Goal: Navigation & Orientation: Find specific page/section

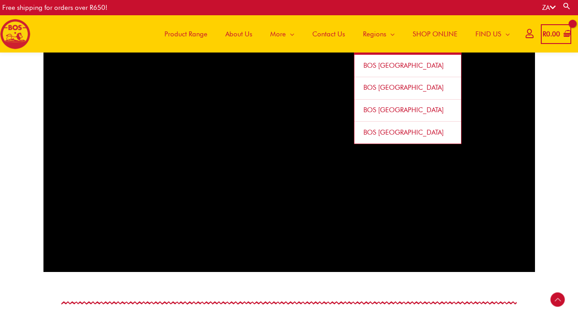
scroll to position [582, 0]
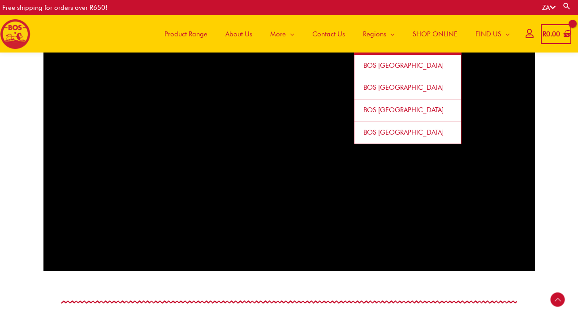
click at [383, 134] on span "BOS [GEOGRAPHIC_DATA]" at bounding box center [404, 132] width 80 height 8
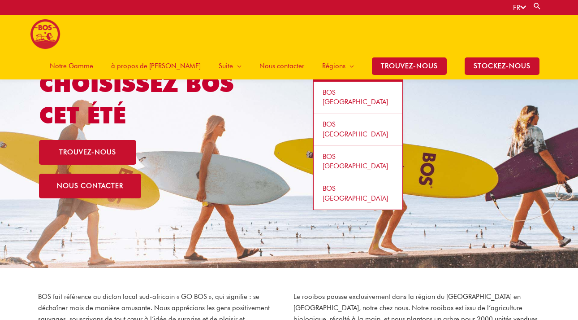
click at [339, 152] on span "BOS [GEOGRAPHIC_DATA]" at bounding box center [355, 161] width 65 height 18
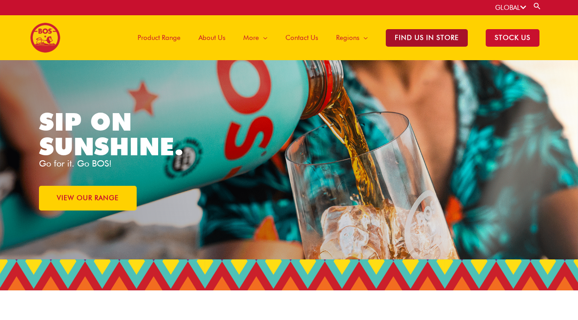
click at [426, 38] on span "Find Us in Store" at bounding box center [427, 37] width 82 height 17
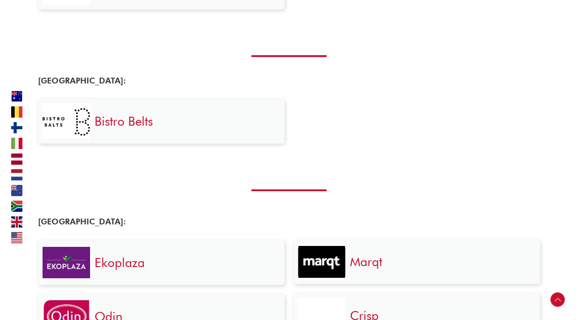
scroll to position [890, 0]
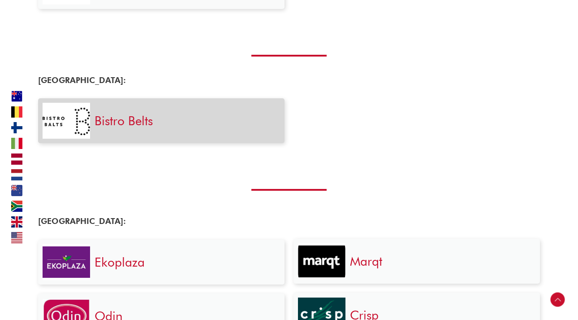
click at [126, 122] on link "Bistro Belts" at bounding box center [124, 120] width 58 height 15
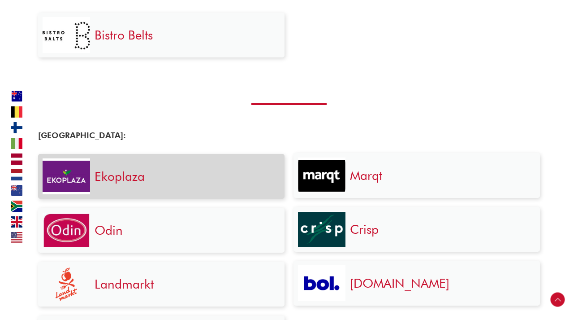
scroll to position [975, 0]
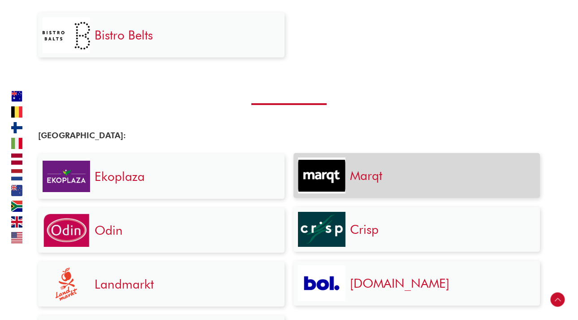
click at [352, 176] on link "Marqt" at bounding box center [366, 175] width 32 height 15
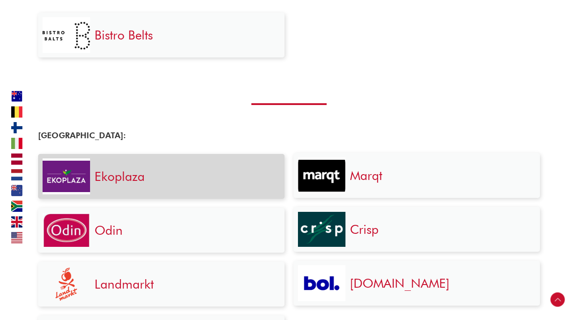
click at [194, 171] on h3 "Ekoplaza" at bounding box center [185, 176] width 181 height 16
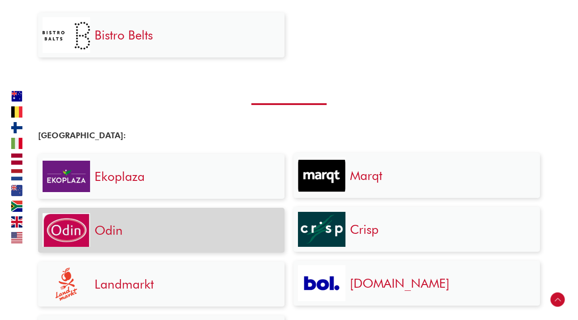
click at [179, 218] on div "Odin" at bounding box center [185, 230] width 190 height 36
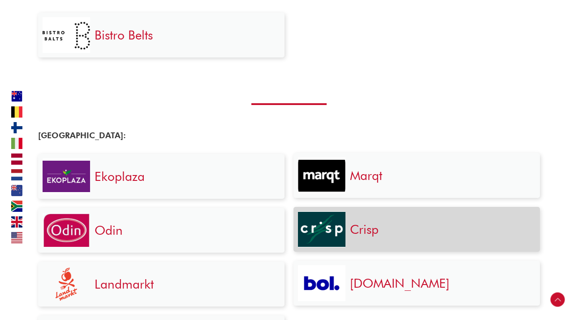
click at [335, 230] on img at bounding box center [322, 229] width 48 height 35
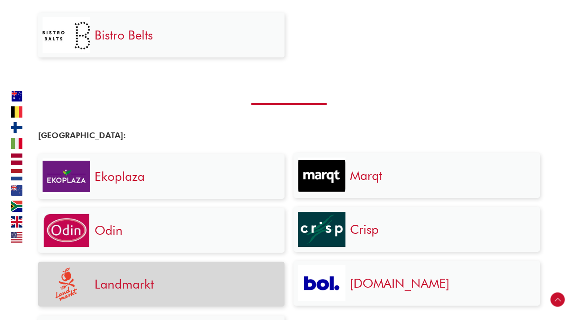
click at [166, 283] on h3 "Landmarkt" at bounding box center [185, 284] width 181 height 16
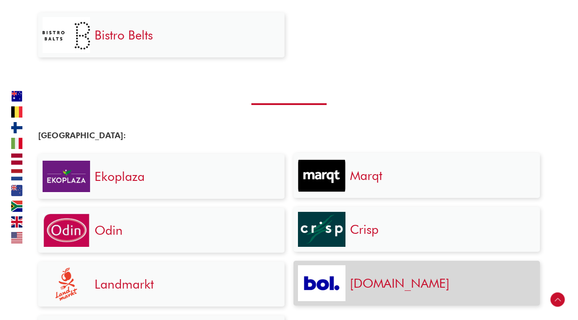
click at [329, 287] on img at bounding box center [322, 283] width 48 height 26
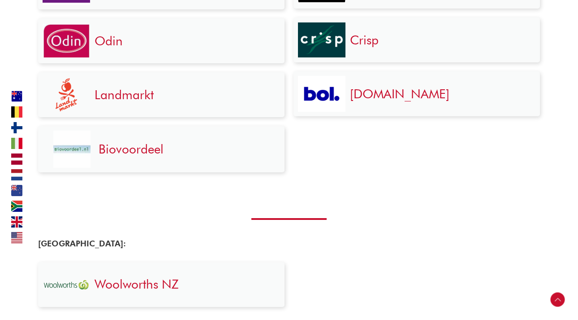
scroll to position [1157, 0]
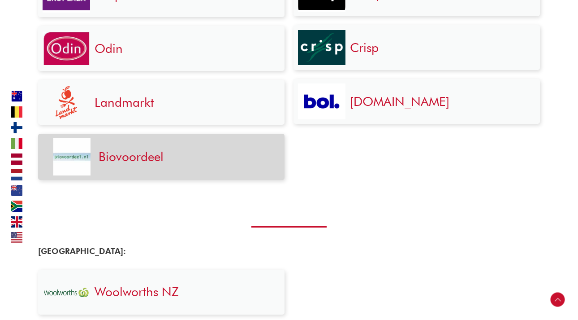
click at [211, 161] on h3 "Biovoordeel" at bounding box center [184, 156] width 170 height 16
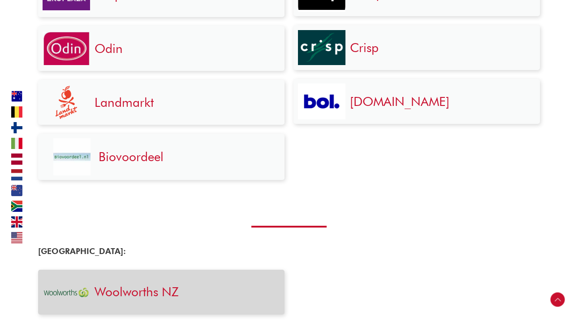
click at [186, 277] on div "Woolworths NZ" at bounding box center [185, 292] width 190 height 36
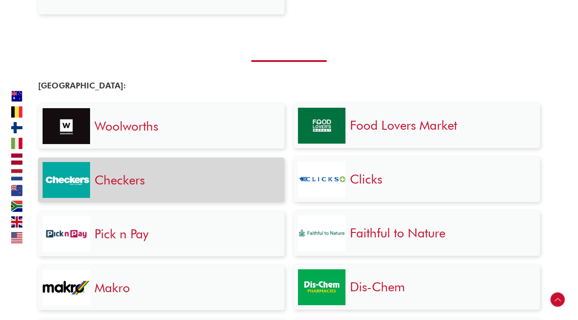
scroll to position [1467, 0]
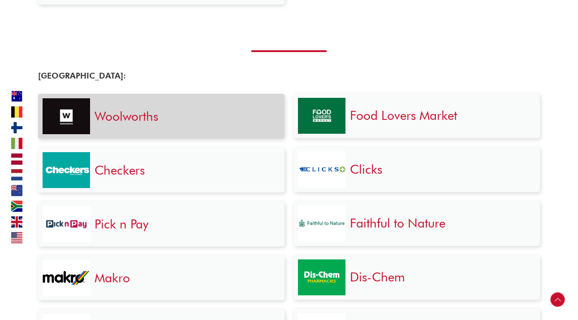
click at [205, 119] on h3 "Woolworths" at bounding box center [185, 116] width 181 height 16
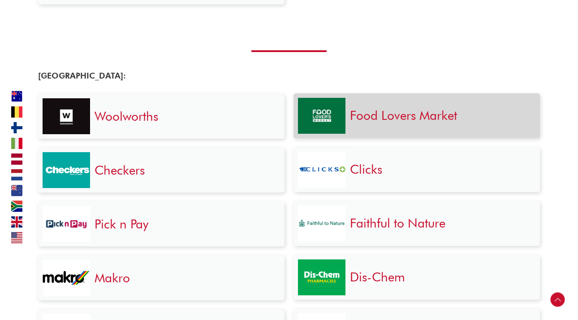
click at [374, 117] on link "Food Lovers Market" at bounding box center [403, 115] width 107 height 15
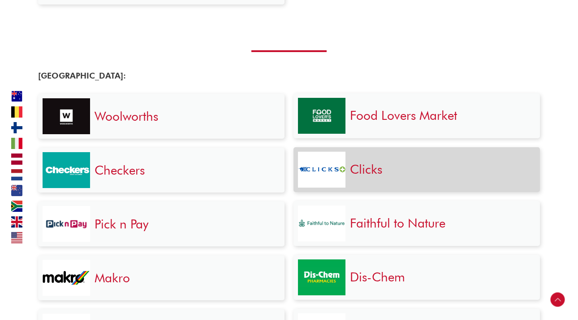
click at [362, 157] on div "Clicks" at bounding box center [441, 170] width 190 height 36
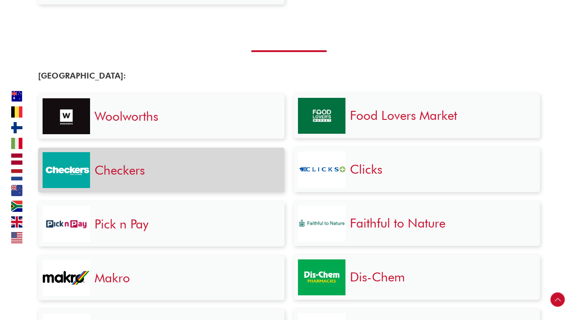
click at [168, 167] on h3 "Checkers" at bounding box center [185, 170] width 181 height 16
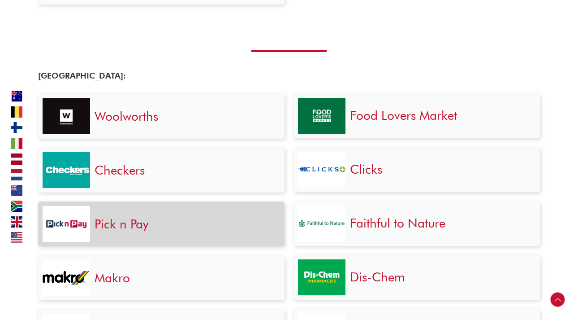
click at [176, 229] on div "Pick n Pay" at bounding box center [185, 224] width 190 height 36
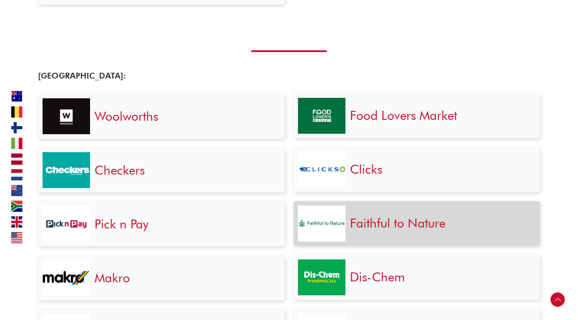
click at [351, 216] on link "Faithful to Nature" at bounding box center [398, 222] width 96 height 15
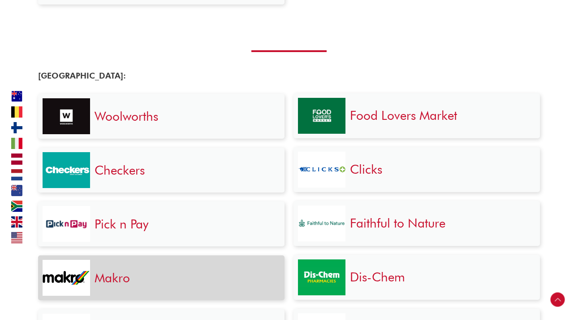
click at [167, 291] on div "Makro" at bounding box center [185, 278] width 190 height 36
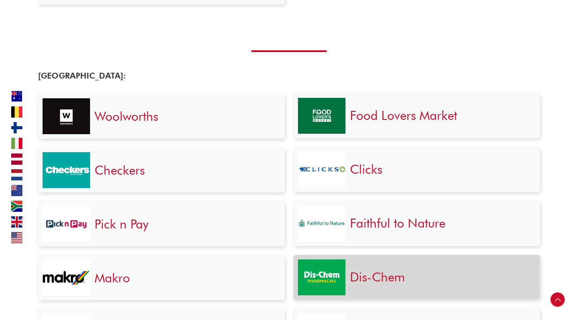
click at [334, 274] on img at bounding box center [322, 276] width 48 height 19
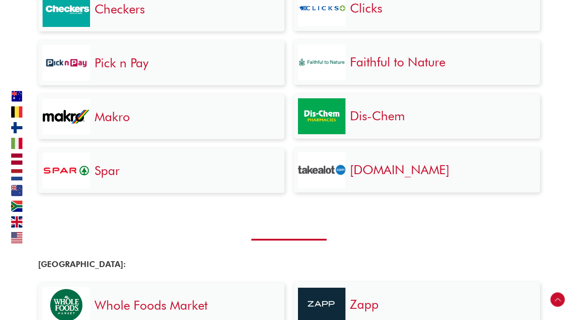
scroll to position [1659, 0]
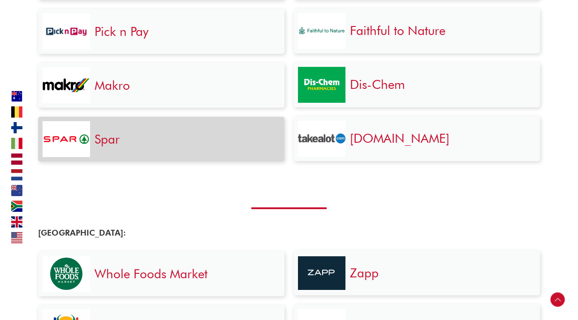
click at [152, 131] on h3 "Spar" at bounding box center [185, 139] width 181 height 16
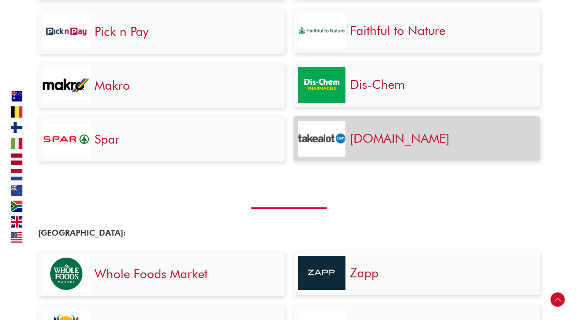
click at [389, 130] on link "Takealot.com" at bounding box center [400, 137] width 100 height 15
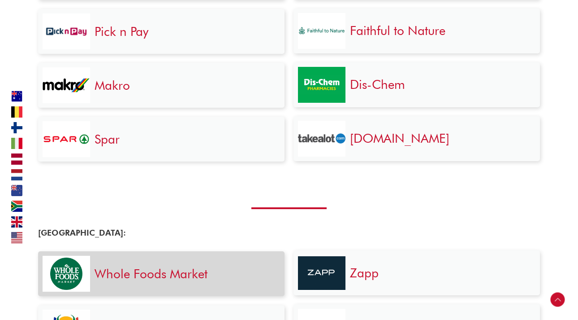
click at [151, 280] on div "Whole Foods Market" at bounding box center [185, 274] width 190 height 36
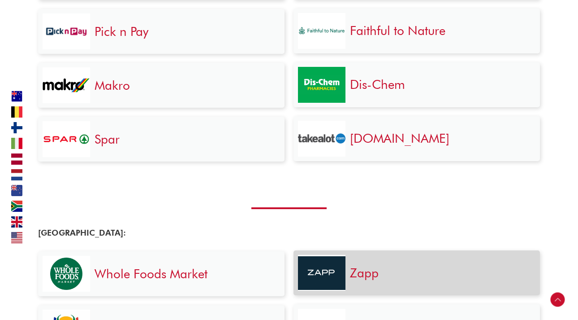
click at [347, 275] on div "Zapp" at bounding box center [441, 273] width 190 height 36
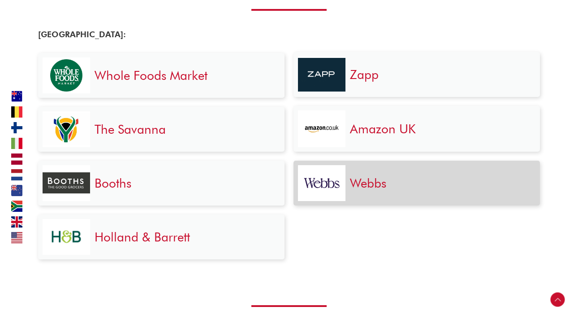
scroll to position [1861, 0]
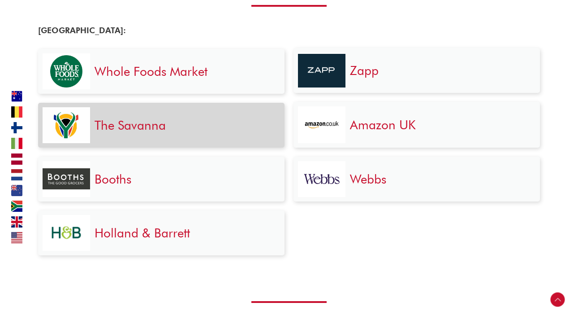
click at [170, 127] on h3 "The Savanna" at bounding box center [185, 125] width 181 height 16
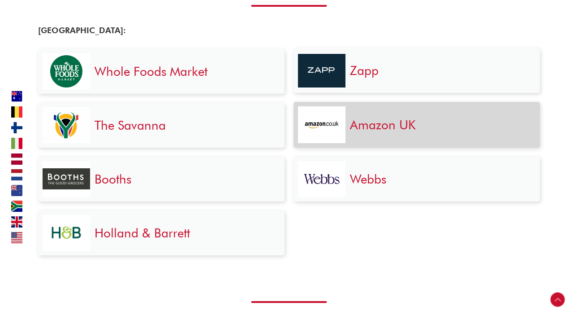
click at [339, 117] on img at bounding box center [322, 124] width 37 height 37
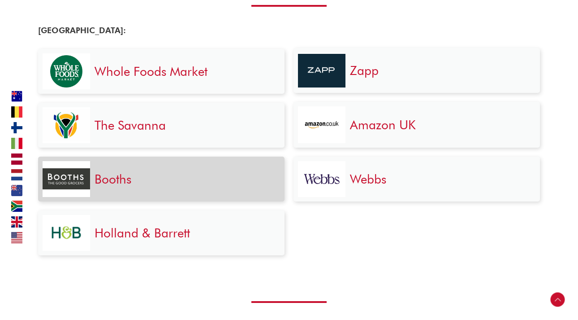
click at [149, 176] on h3 "Booths" at bounding box center [185, 179] width 181 height 16
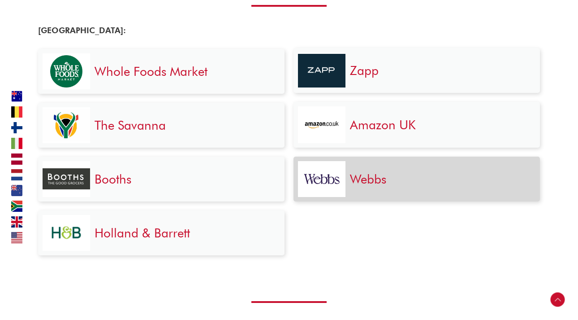
click at [345, 186] on div at bounding box center [322, 179] width 48 height 36
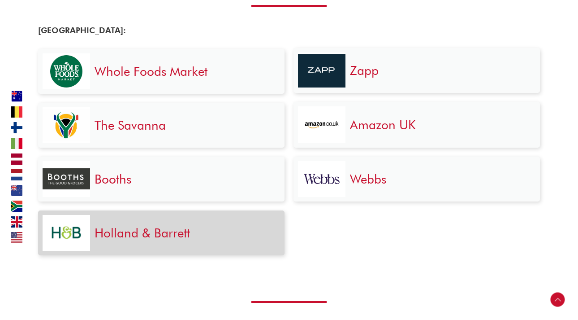
click at [206, 231] on h3 "Holland & Barrett" at bounding box center [185, 233] width 181 height 16
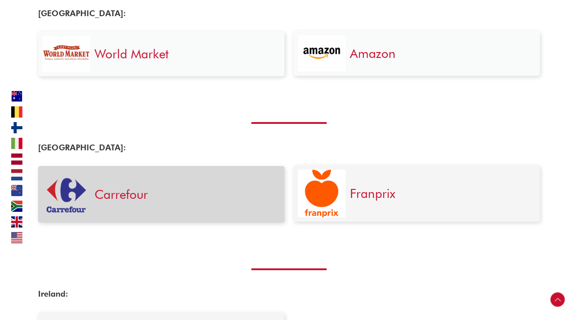
scroll to position [2172, 0]
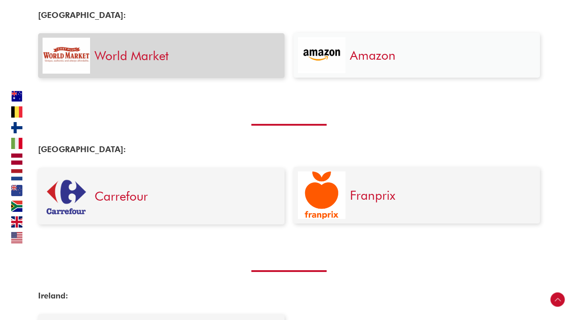
click at [187, 59] on h3 "World Market" at bounding box center [185, 56] width 181 height 16
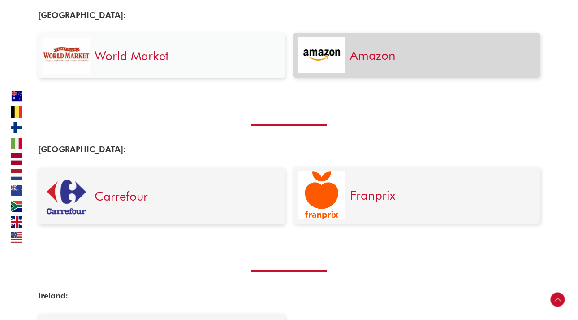
click at [353, 47] on h3 "Amazon" at bounding box center [440, 55] width 181 height 16
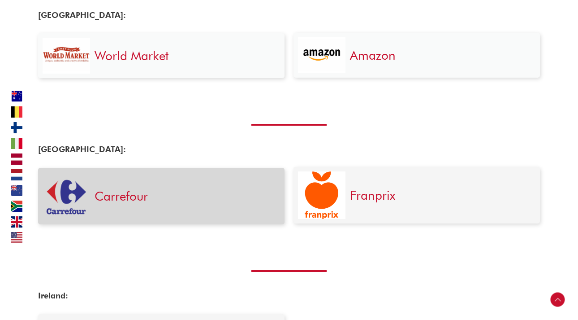
click at [196, 175] on div "Carrefour" at bounding box center [185, 196] width 190 height 48
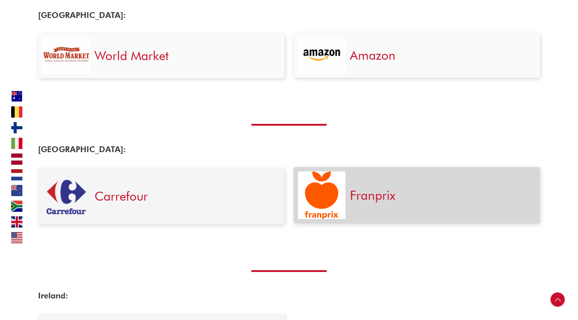
click at [365, 187] on link "Franprix" at bounding box center [372, 194] width 45 height 15
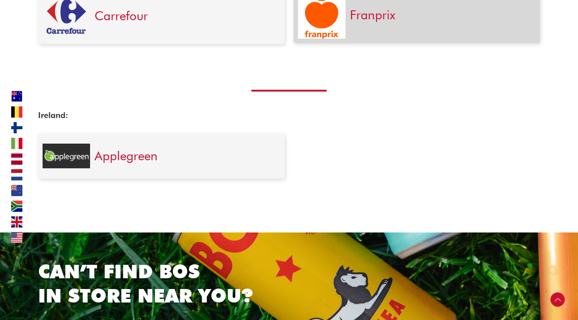
scroll to position [2359, 0]
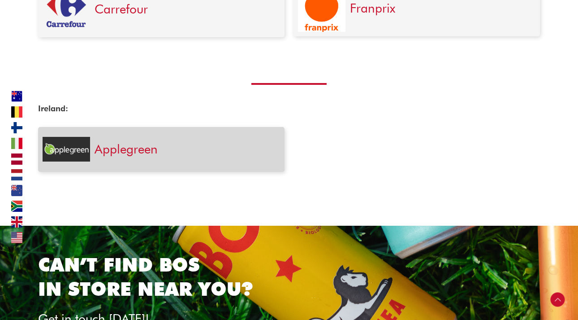
click at [195, 163] on section "Applegreen" at bounding box center [161, 149] width 247 height 45
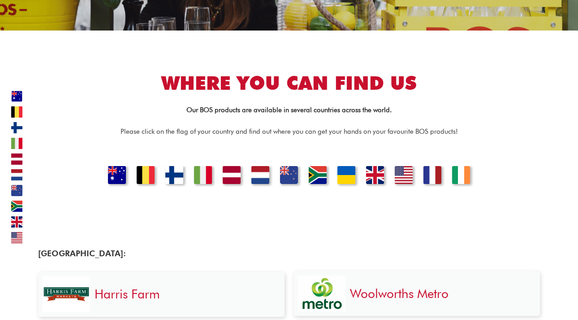
scroll to position [227, 0]
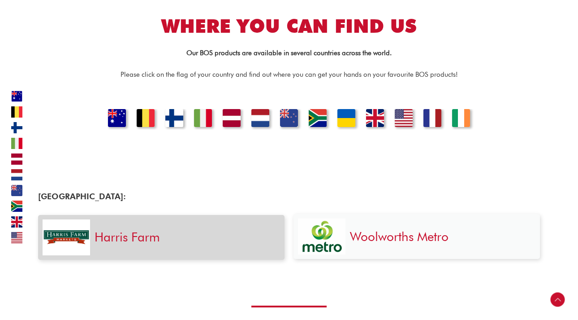
click at [156, 229] on link "Harris Farm" at bounding box center [127, 236] width 65 height 15
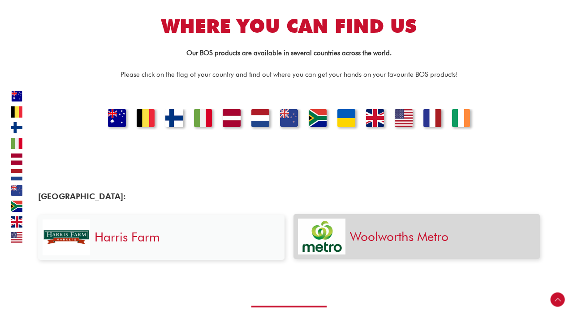
click at [334, 220] on img at bounding box center [322, 236] width 48 height 35
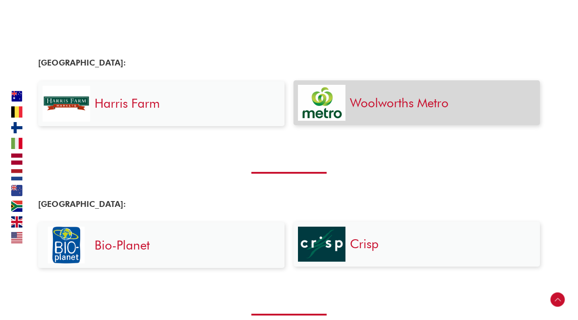
scroll to position [374, 0]
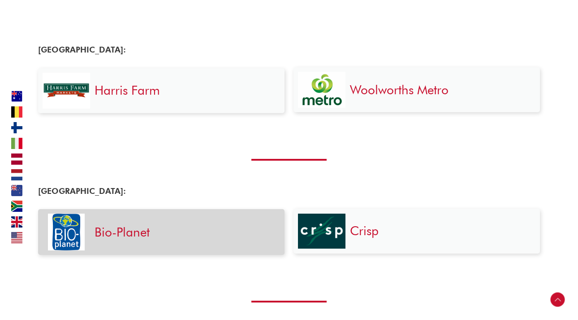
click at [172, 250] on section "Bio-Planet" at bounding box center [161, 232] width 247 height 46
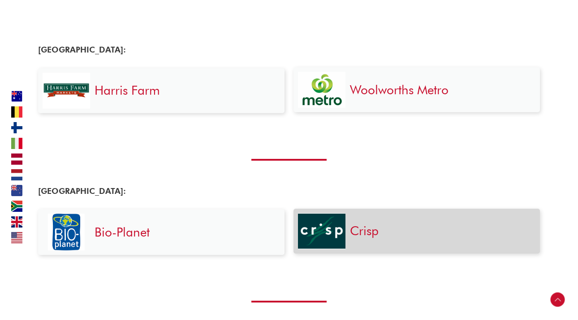
click at [343, 230] on img at bounding box center [322, 230] width 48 height 35
